Goal: Register for event/course

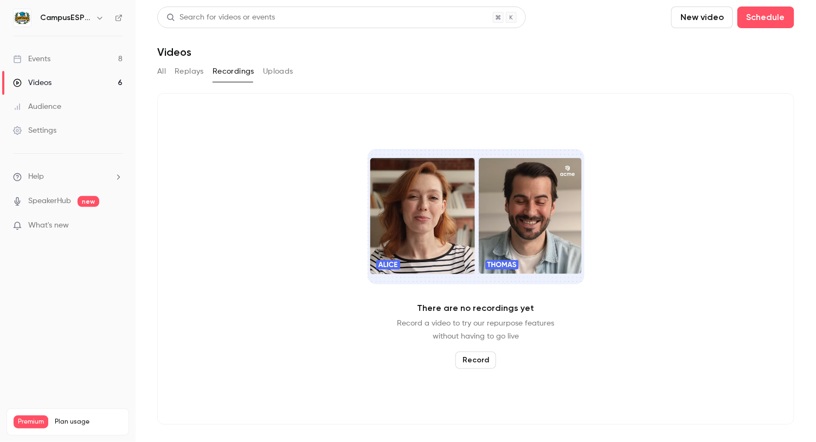
click at [166, 73] on div "All Replays Recordings Uploads" at bounding box center [475, 71] width 637 height 17
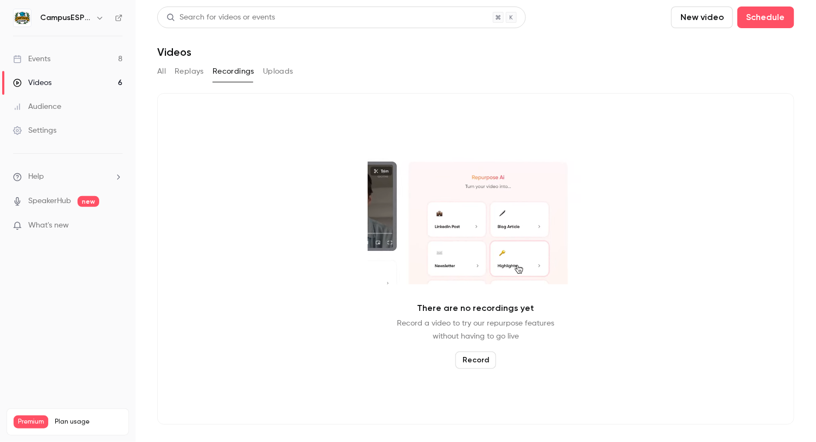
click at [162, 70] on button "All" at bounding box center [161, 71] width 9 height 17
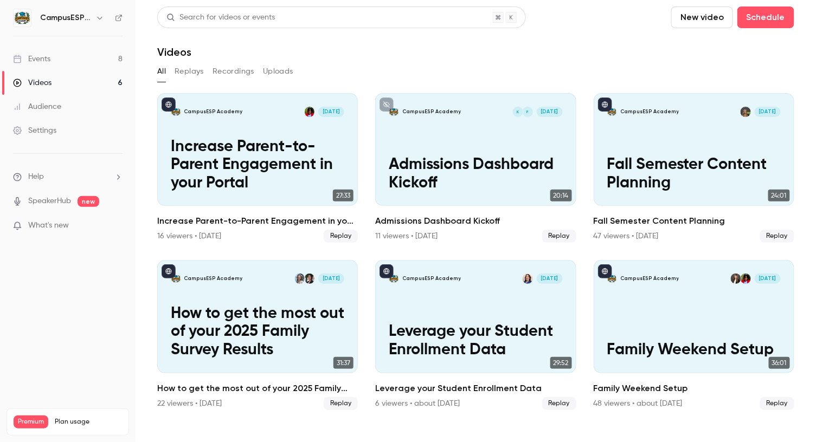
click at [87, 53] on link "Events 8" at bounding box center [68, 59] width 136 height 24
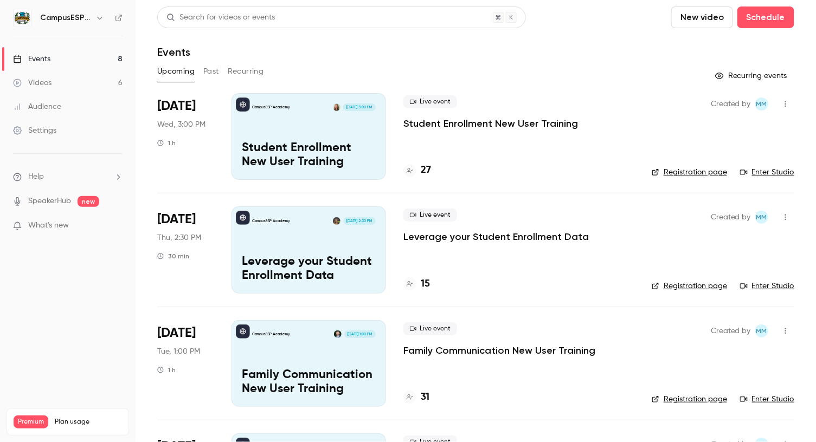
click at [345, 143] on p "Student Enrollment New User Training" at bounding box center [309, 156] width 134 height 28
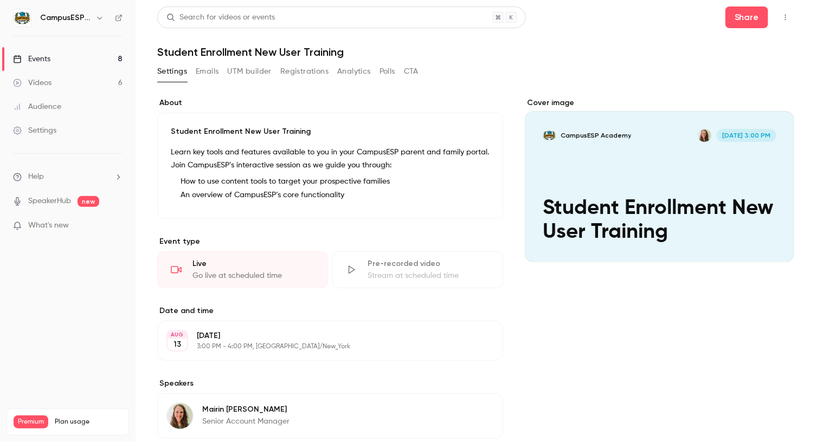
click at [314, 73] on button "Registrations" at bounding box center [304, 71] width 48 height 17
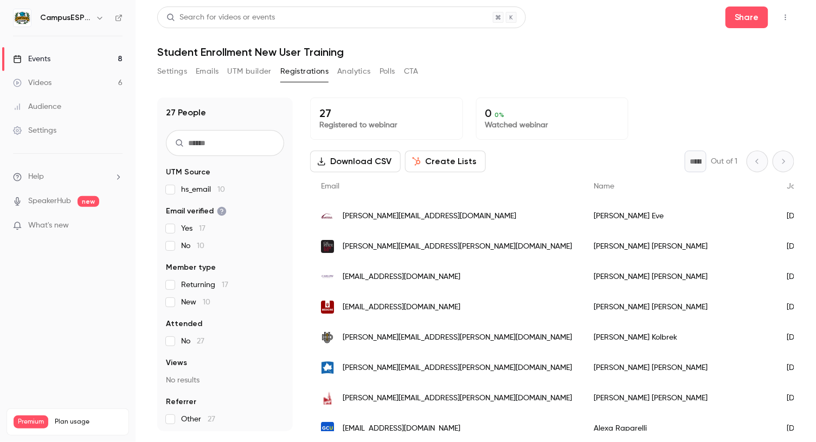
click at [33, 61] on div "Events" at bounding box center [31, 59] width 37 height 11
